Goal: Task Accomplishment & Management: Use online tool/utility

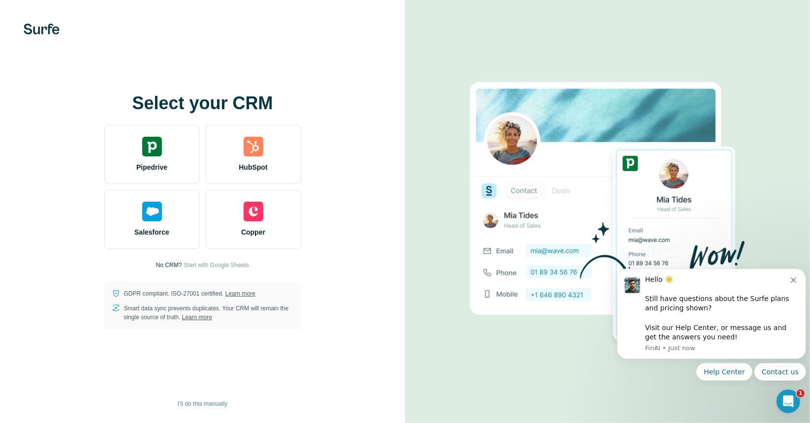
click at [146, 148] on img at bounding box center [152, 147] width 20 height 20
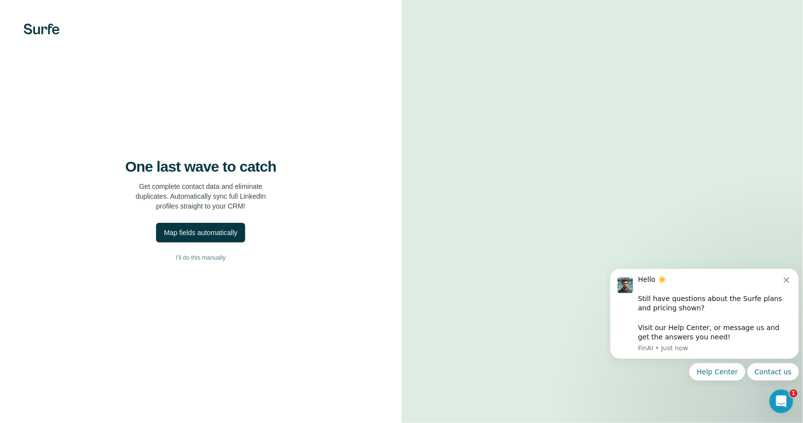
click at [196, 237] on div "Map fields automatically" at bounding box center [200, 233] width 73 height 10
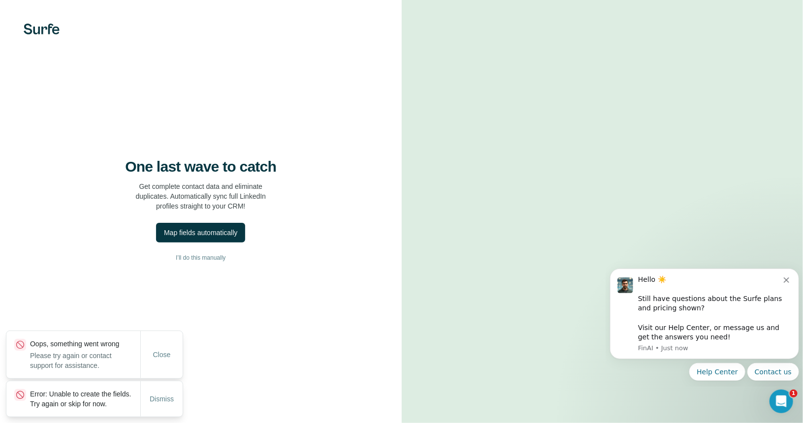
click at [788, 279] on icon "Dismiss notification" at bounding box center [785, 279] width 5 height 5
